Goal: Information Seeking & Learning: Learn about a topic

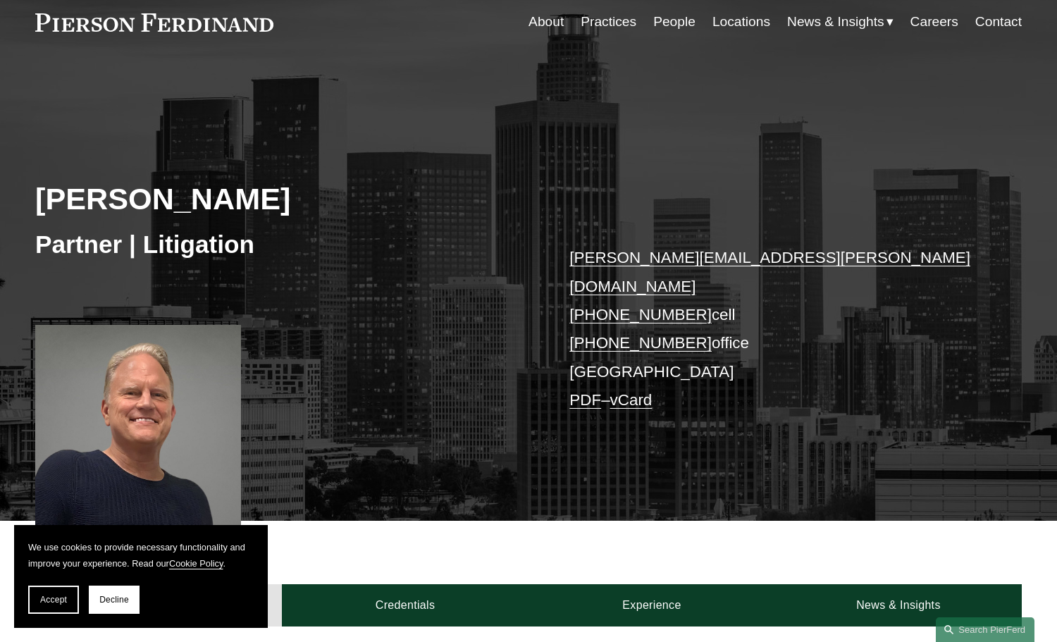
drag, startPoint x: 1062, startPoint y: 82, endPoint x: 1093, endPoint y: 104, distance: 37.9
click at [1056, 104] on html "We use cookies to provide necessary functionality and improve your experience. …" at bounding box center [528, 587] width 1057 height 1290
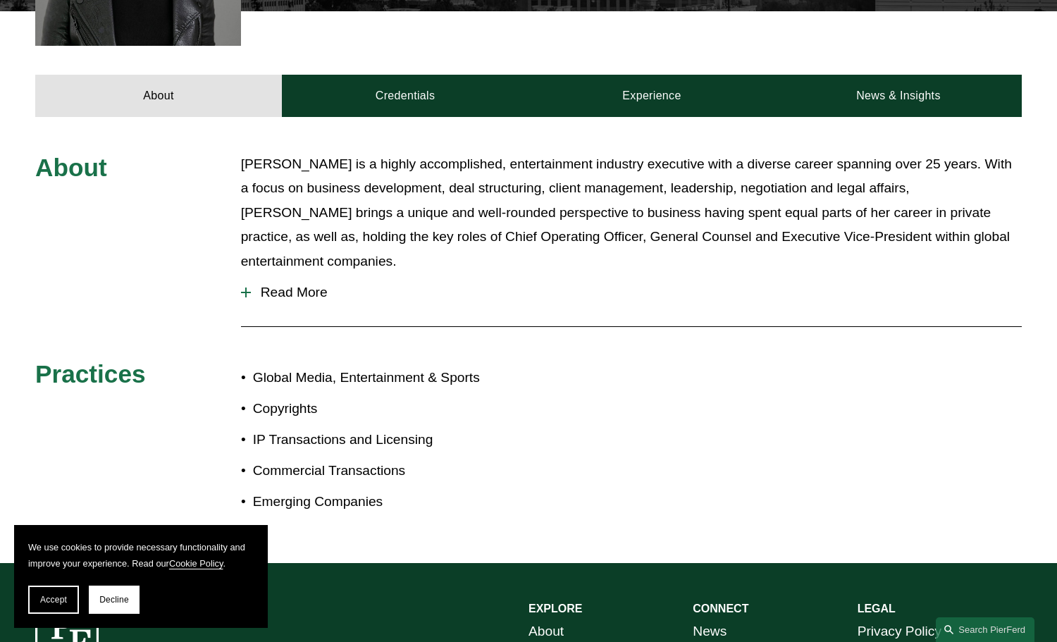
drag, startPoint x: 1063, startPoint y: 98, endPoint x: 1056, endPoint y: 347, distance: 248.7
click at [1056, 347] on html "We use cookies to provide necessary functionality and improve your experience. …" at bounding box center [528, 149] width 1057 height 1433
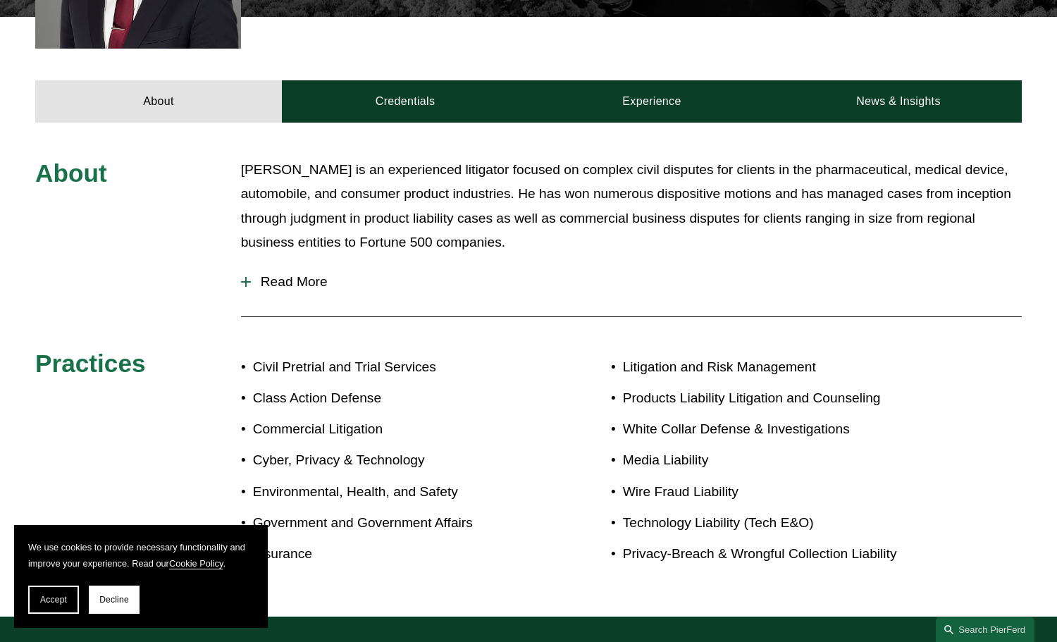
scroll to position [541, 0]
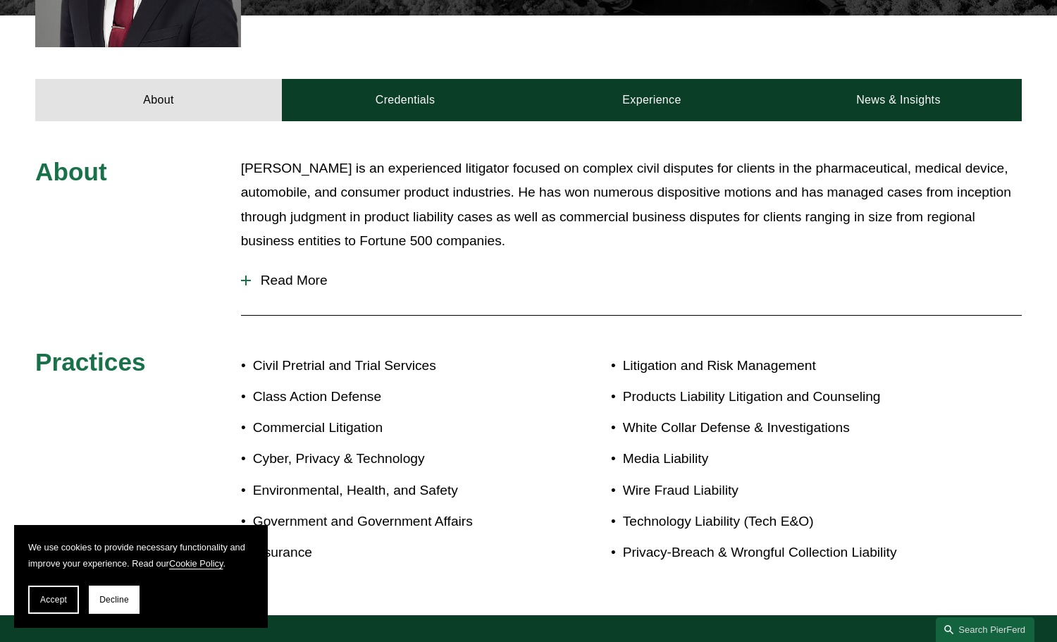
click at [251, 280] on span "Read More" at bounding box center [636, 280] width 771 height 15
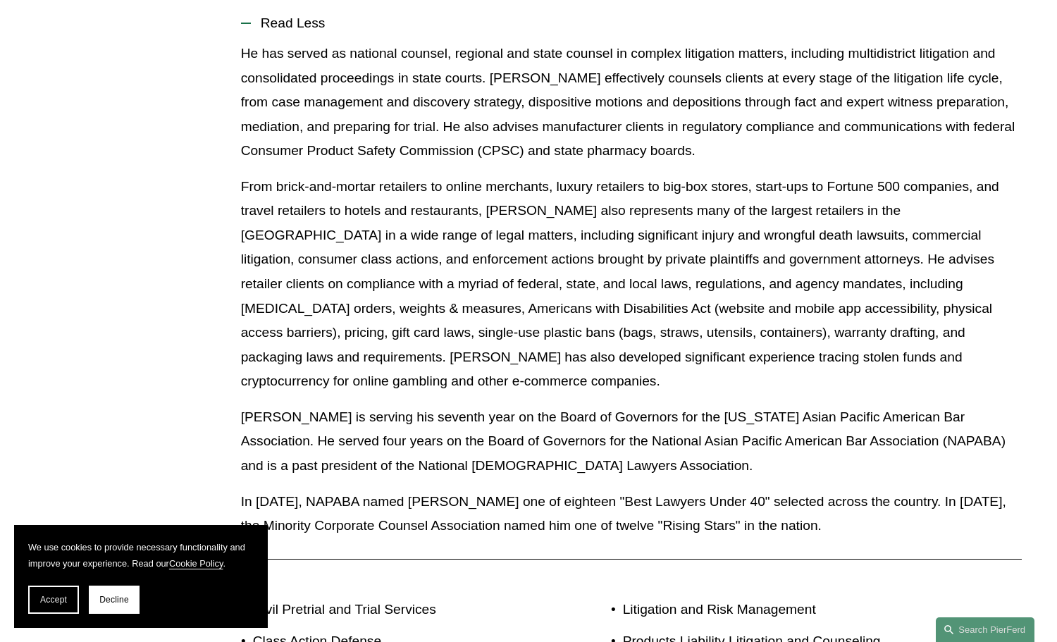
scroll to position [800, 0]
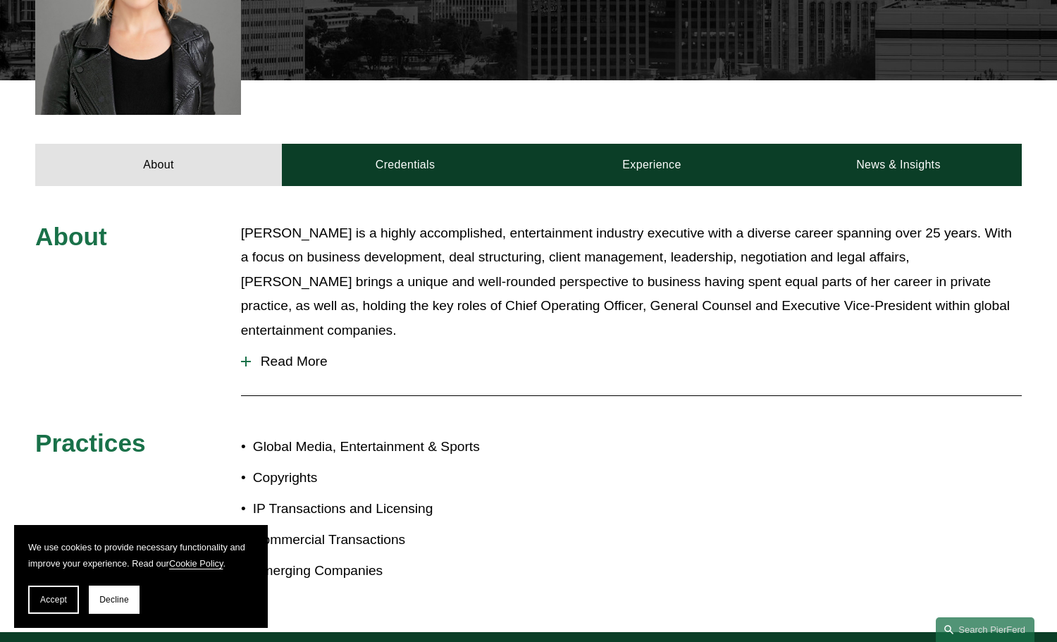
scroll to position [511, 0]
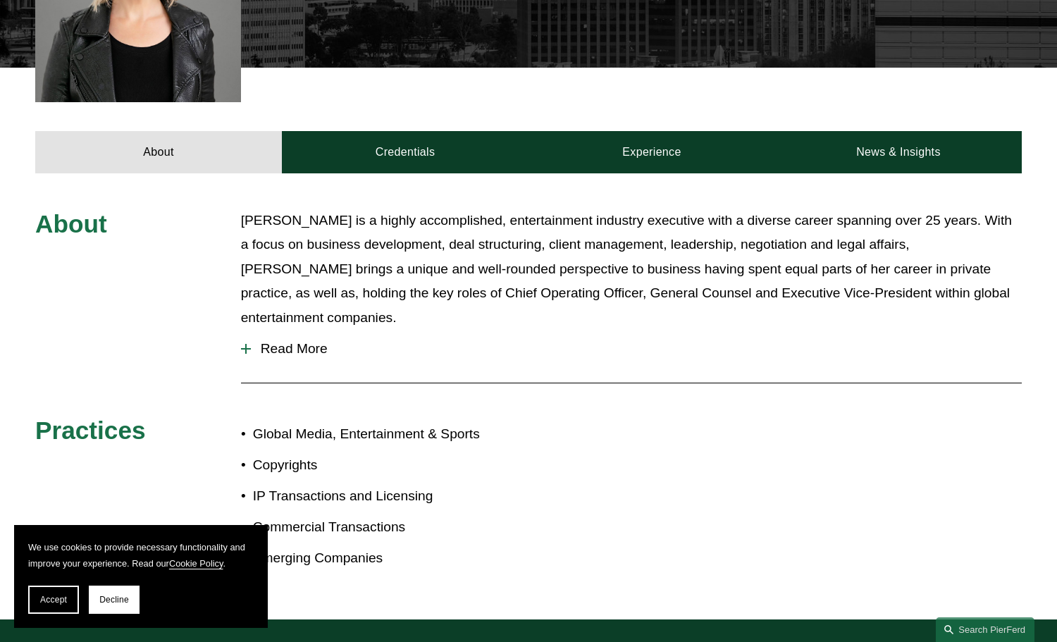
click at [261, 341] on span "Read More" at bounding box center [636, 348] width 771 height 15
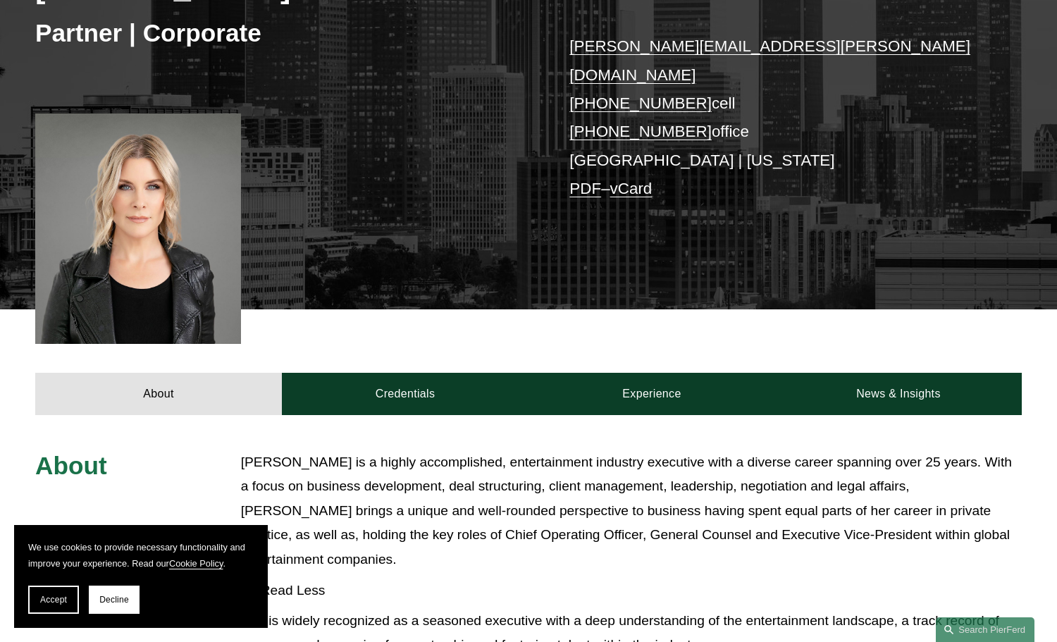
scroll to position [259, 0]
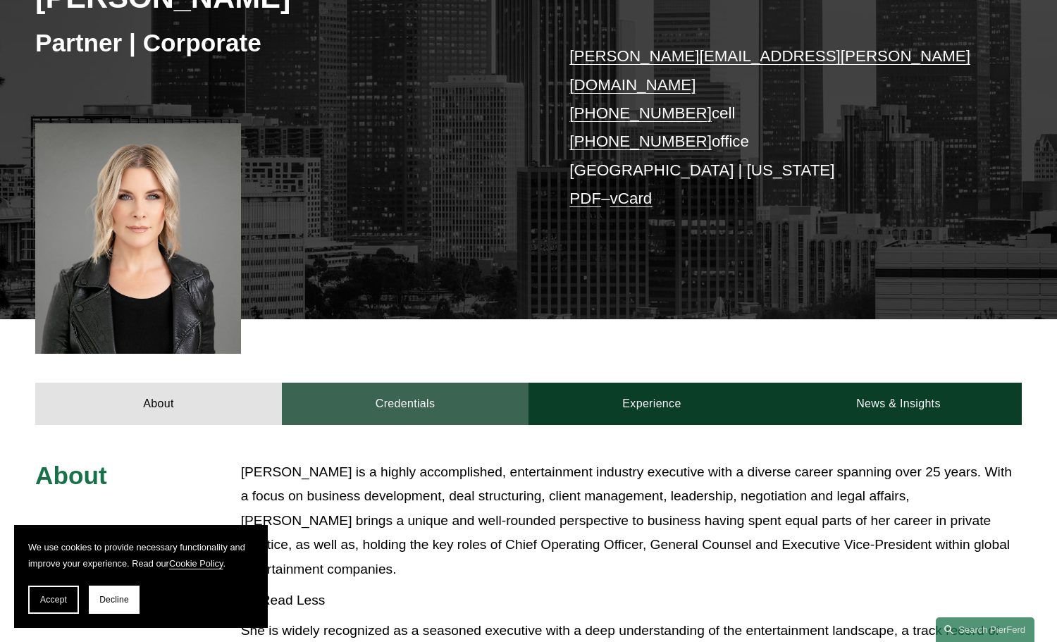
click at [418, 382] on link "Credentials" at bounding box center [405, 403] width 247 height 42
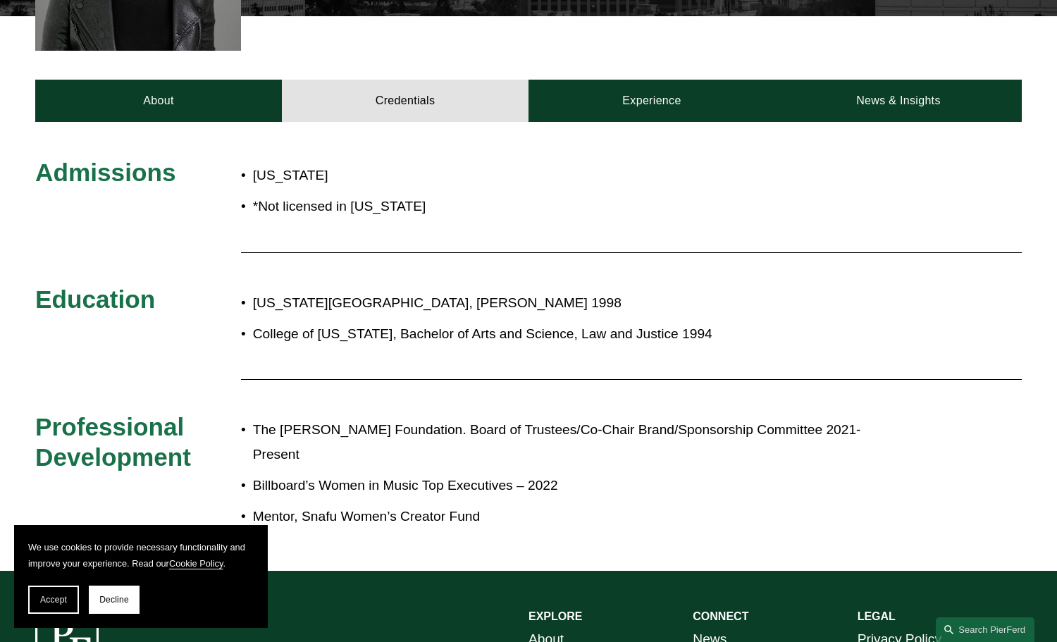
scroll to position [563, 0]
